Goal: Task Accomplishment & Management: Manage account settings

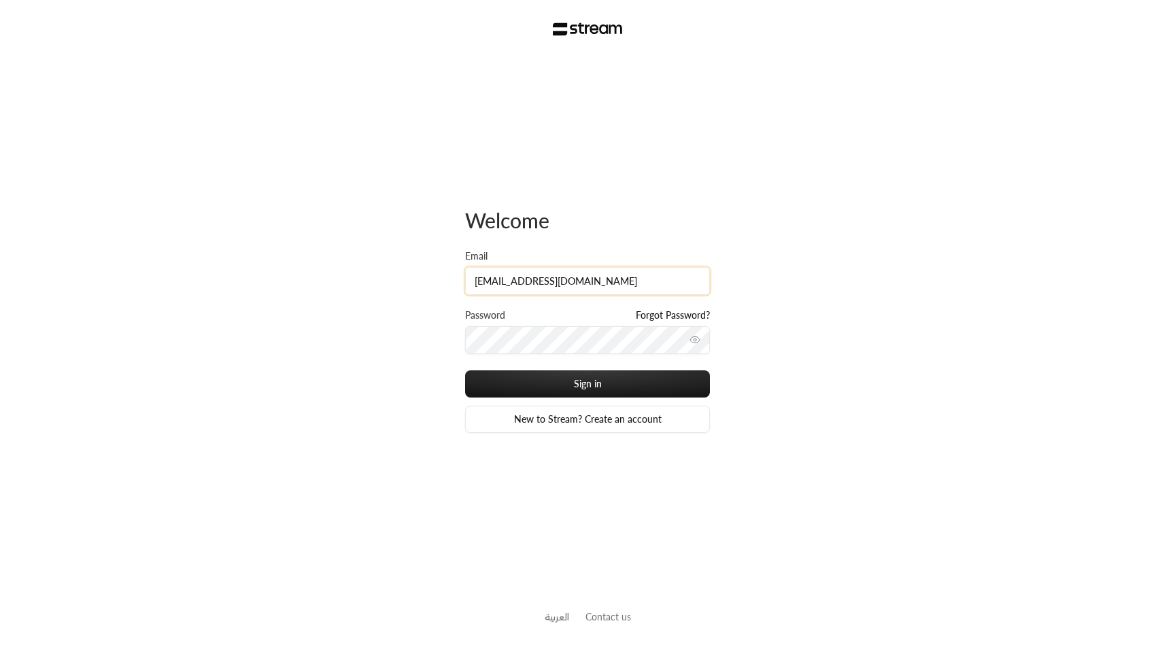
click at [602, 277] on input "[EMAIL_ADDRESS][DOMAIN_NAME]" at bounding box center [587, 281] width 245 height 28
type input "[EMAIL_ADDRESS][DOMAIN_NAME]"
click at [565, 392] on button "Sign in" at bounding box center [587, 383] width 245 height 27
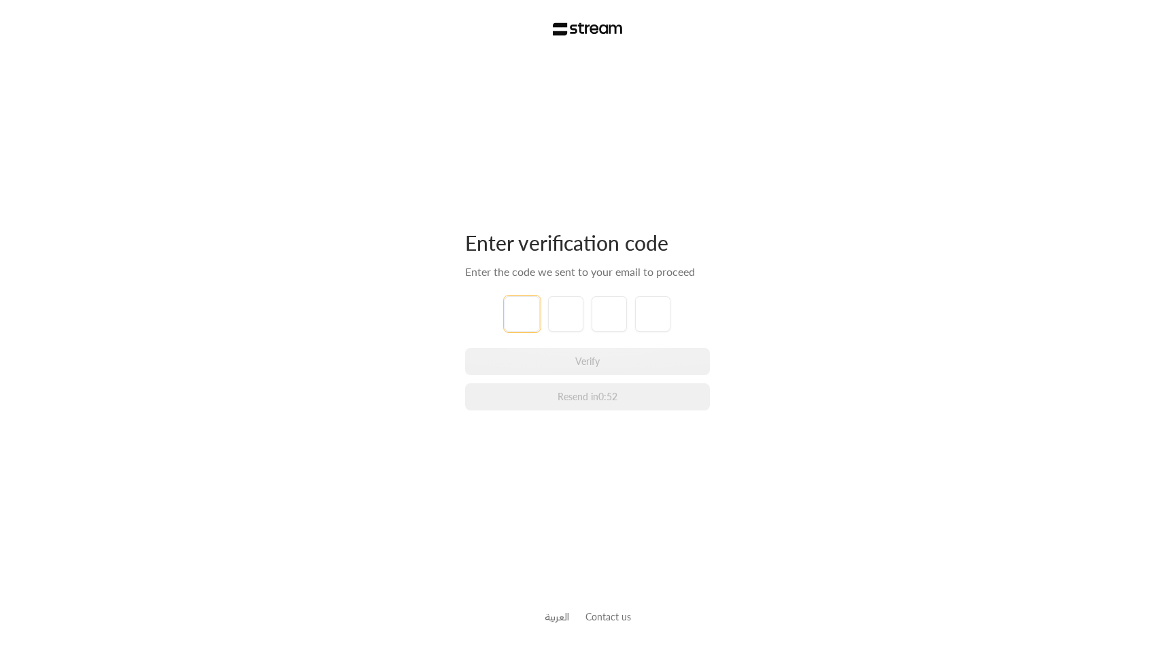
paste input "0"
type input "0"
type input "7"
type input "4"
type input "9"
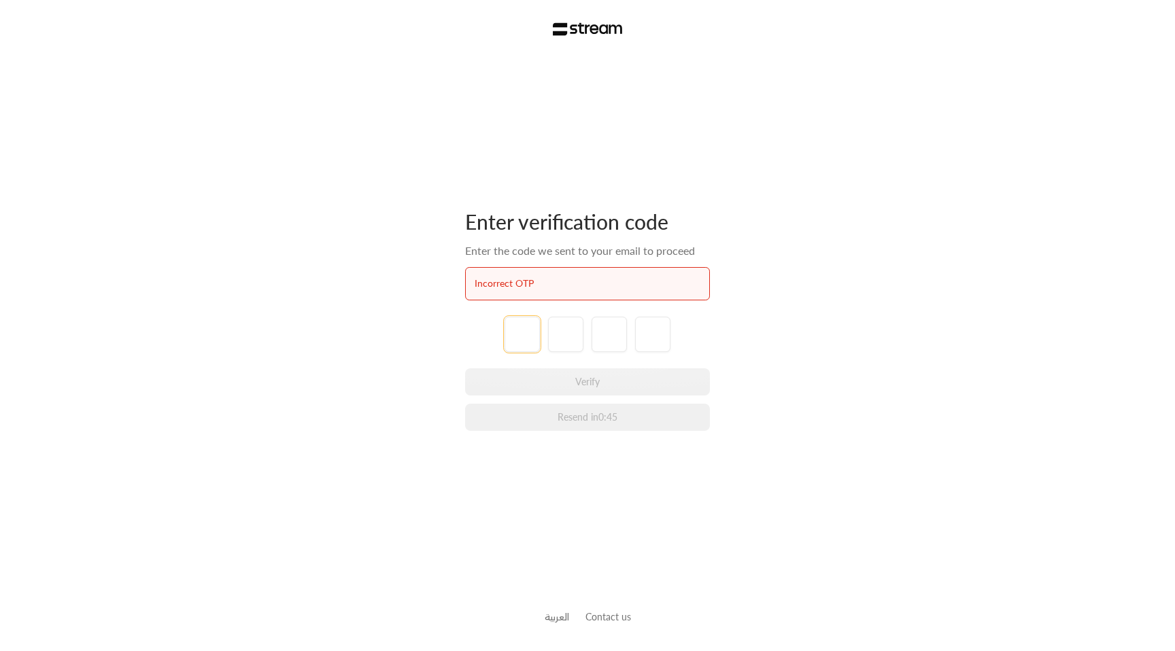
click at [532, 349] on input "tel" at bounding box center [521, 334] width 35 height 35
paste input "6"
type input "6"
type input "8"
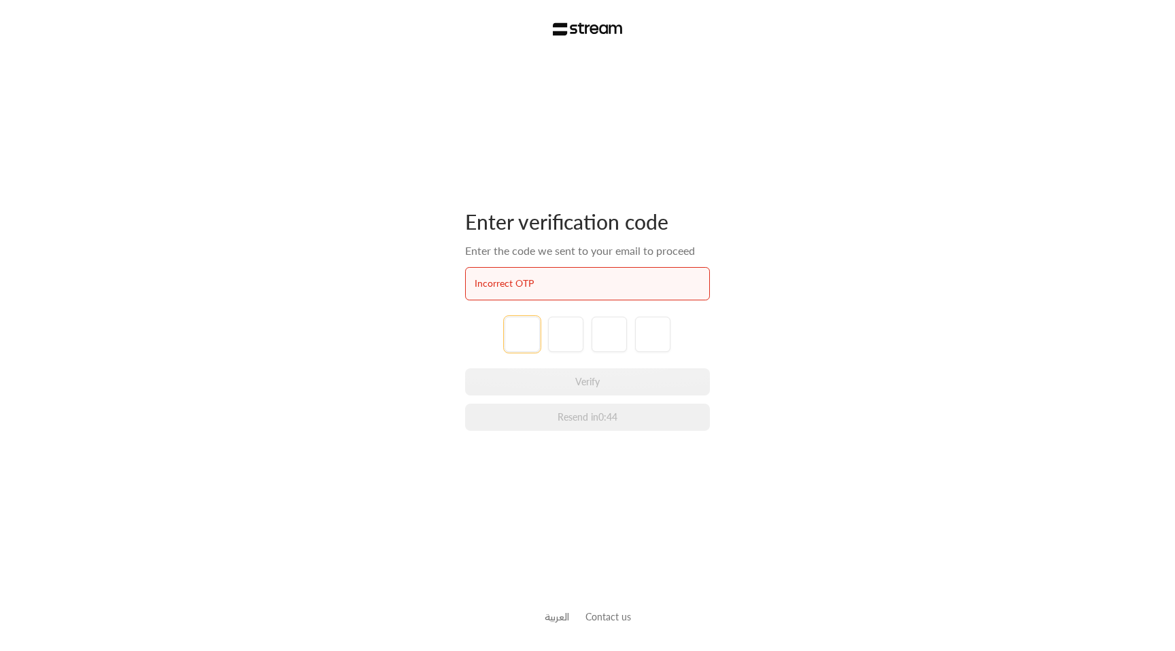
type input "2"
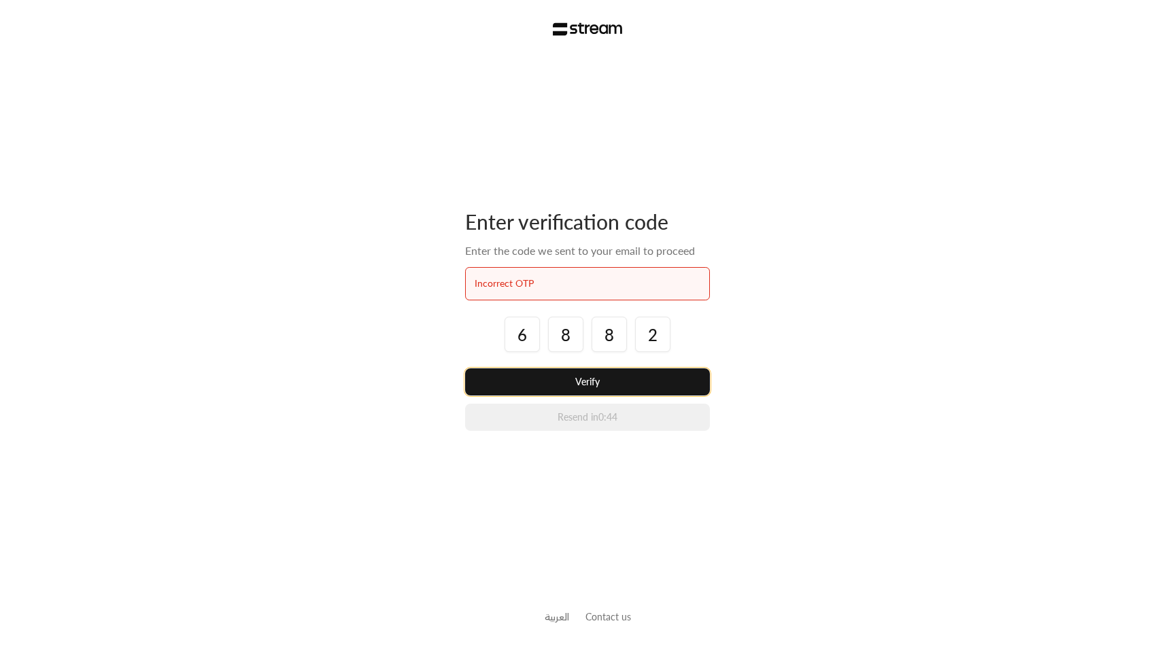
click at [563, 378] on button "Verify" at bounding box center [587, 381] width 245 height 27
